Goal: Transaction & Acquisition: Download file/media

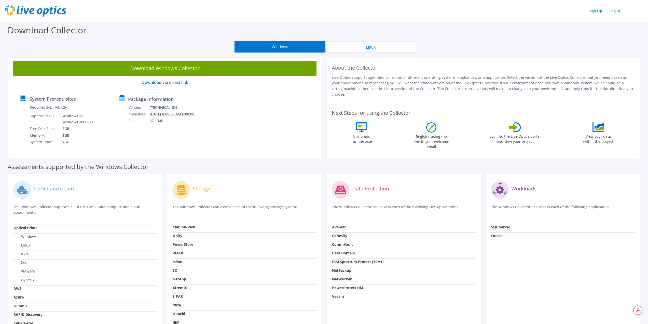
click at [305, 50] on button "Windows" at bounding box center [280, 46] width 91 height 11
click at [297, 48] on button "Windows" at bounding box center [280, 46] width 91 height 11
click at [169, 83] on link "Download via direct link" at bounding box center [165, 82] width 47 height 6
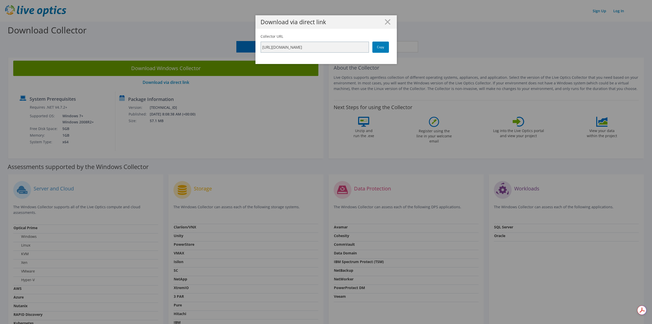
click at [389, 21] on h1 "Download via direct link" at bounding box center [326, 22] width 131 height 6
click at [387, 23] on line at bounding box center [387, 21] width 5 height 5
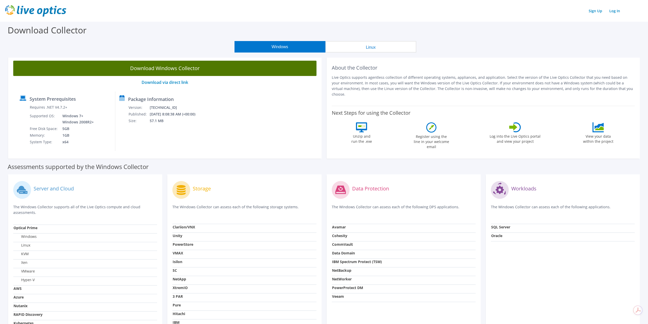
click at [164, 70] on link "Download Windows Collector" at bounding box center [164, 68] width 303 height 15
